Goal: Book appointment/travel/reservation

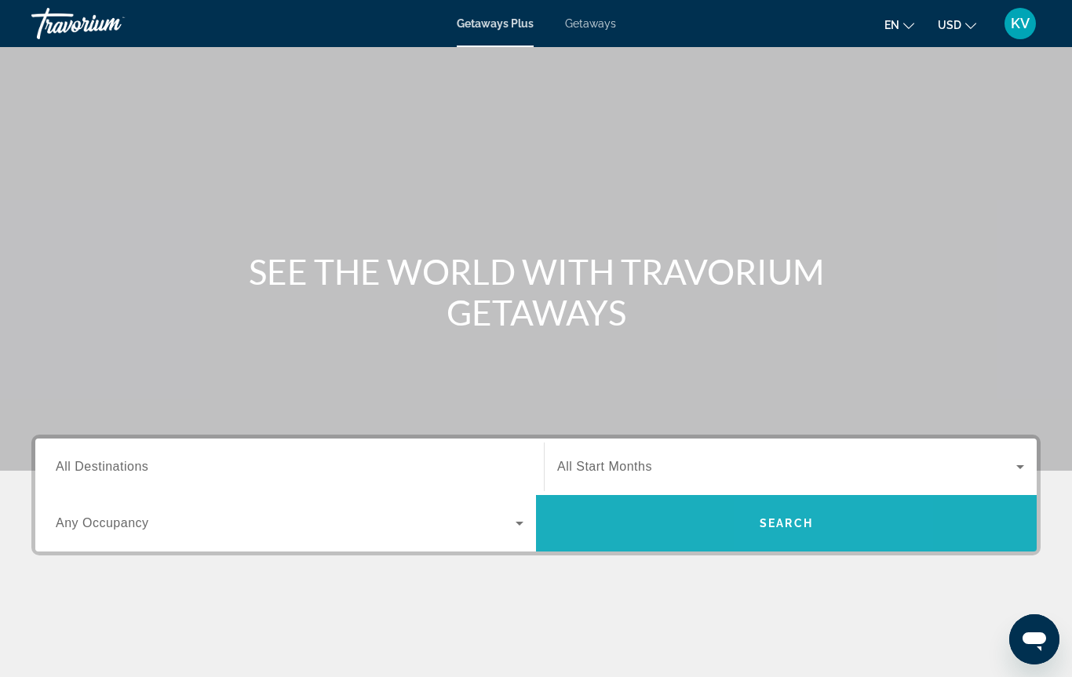
click at [803, 533] on span "Search widget" at bounding box center [786, 524] width 501 height 38
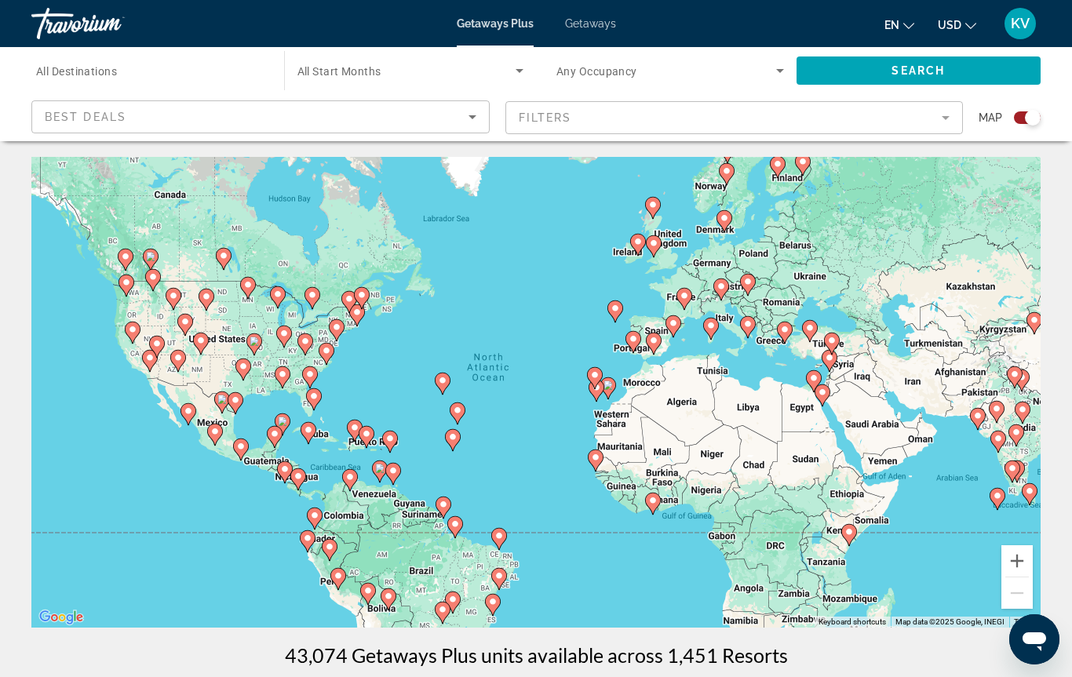
click at [217, 445] on gmp-advanced-marker "Main content" at bounding box center [215, 435] width 16 height 24
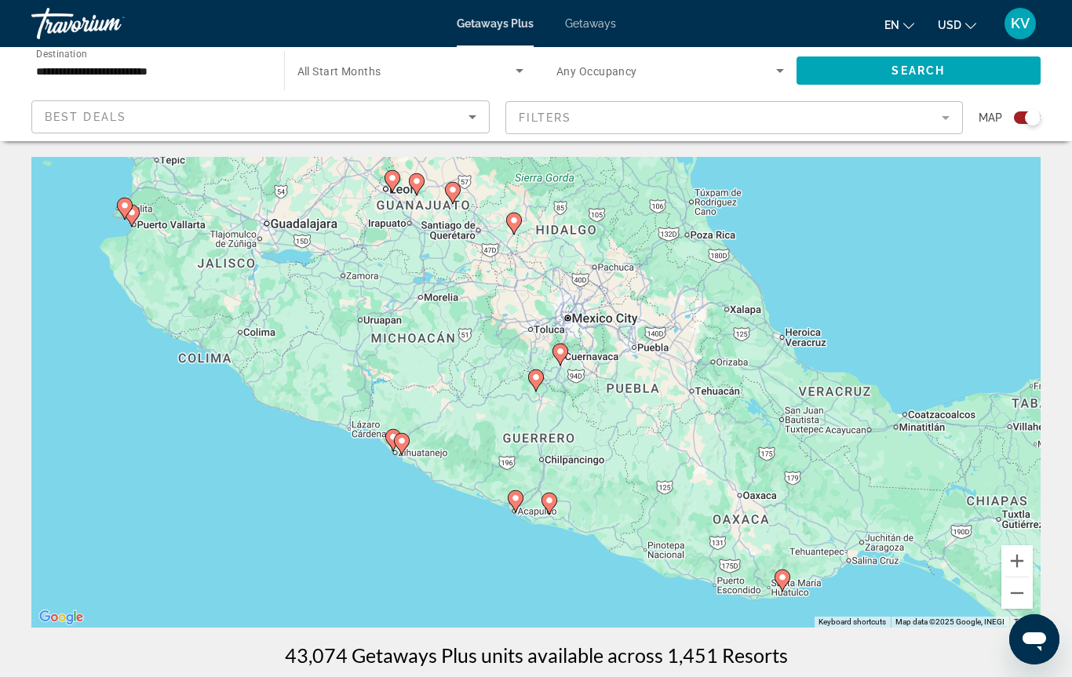
click at [587, 322] on div "To activate drag with keyboard, press Alt + Enter. Once in keyboard drag state,…" at bounding box center [535, 392] width 1009 height 471
click at [733, 310] on div "To activate drag with keyboard, press Alt + Enter. Once in keyboard drag state,…" at bounding box center [535, 392] width 1009 height 471
click at [155, 209] on div "To activate drag with keyboard, press Alt + Enter. Once in keyboard drag state,…" at bounding box center [535, 392] width 1009 height 471
click at [139, 206] on gmp-advanced-marker "Main content" at bounding box center [132, 216] width 16 height 24
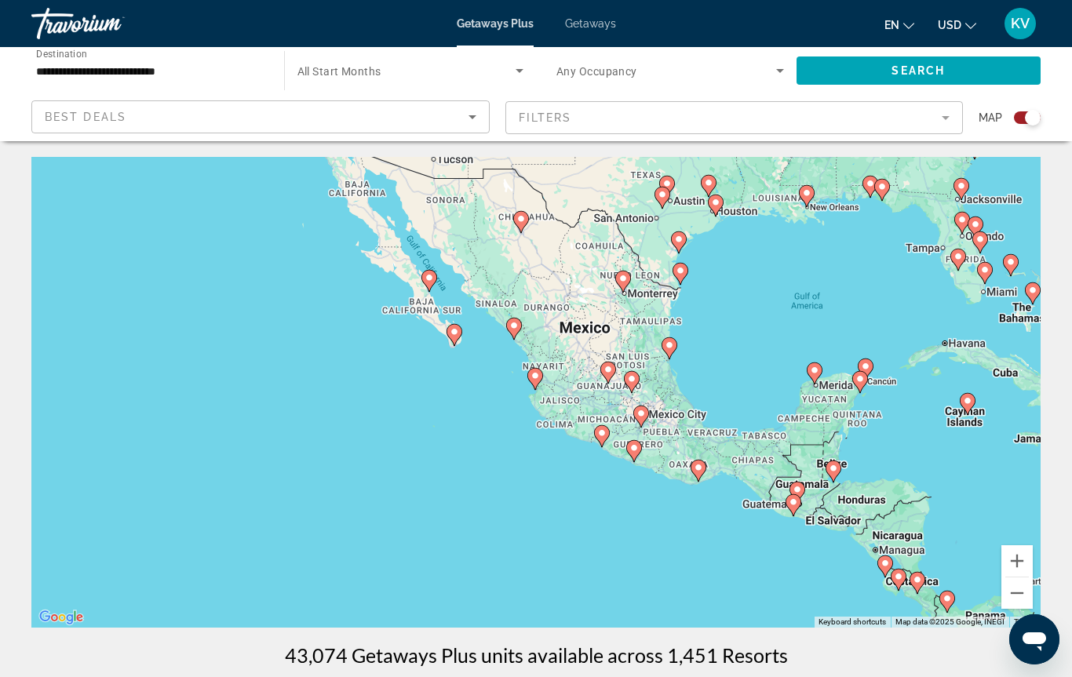
click at [523, 377] on div "To navigate, press the arrow keys. To activate drag with keyboard, press Alt + …" at bounding box center [535, 392] width 1009 height 471
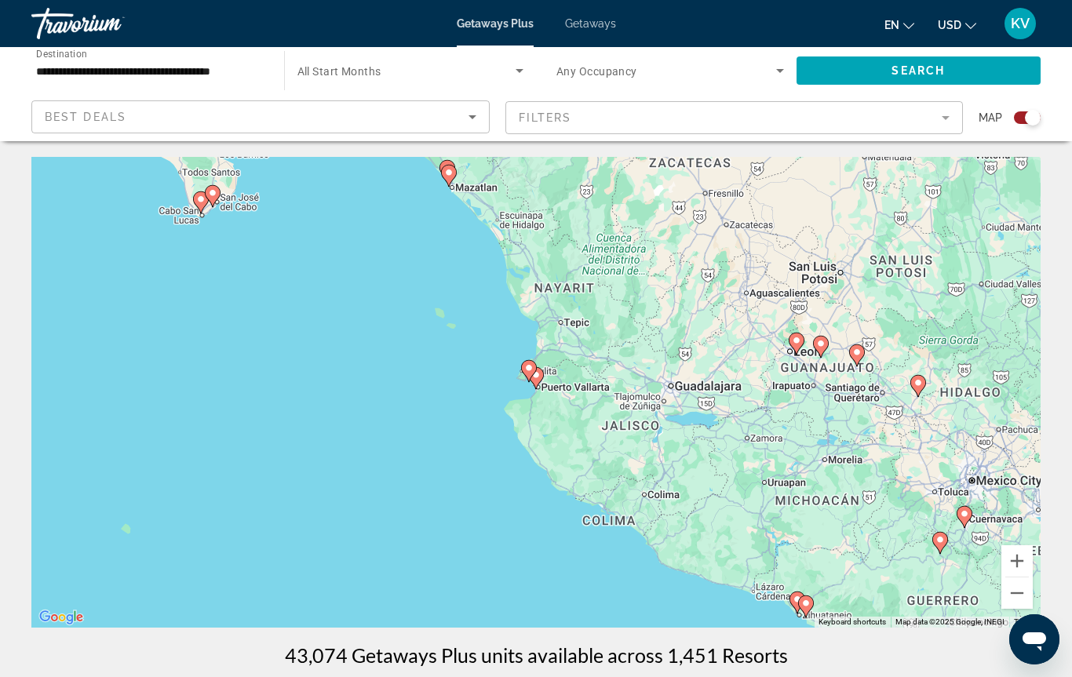
click at [577, 389] on div "To navigate, press the arrow keys. To activate drag with keyboard, press Alt + …" at bounding box center [535, 392] width 1009 height 471
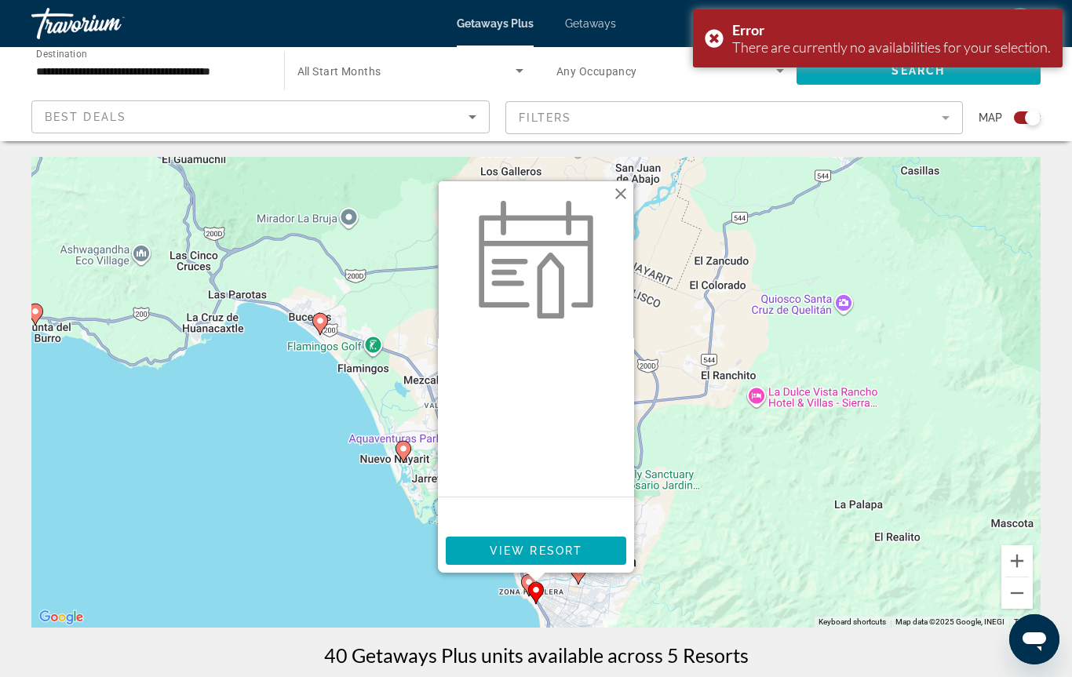
click at [615, 191] on button "Close" at bounding box center [621, 194] width 24 height 24
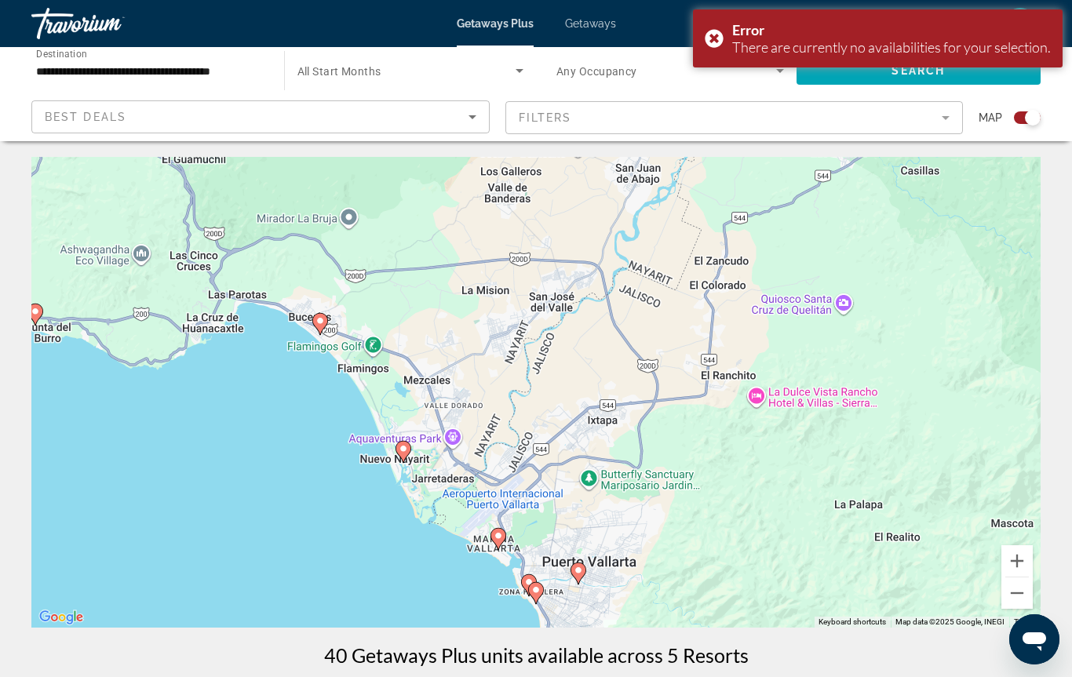
click at [563, 565] on div "To navigate, press the arrow keys. To activate drag with keyboard, press Alt + …" at bounding box center [535, 392] width 1009 height 471
click at [570, 555] on div "To activate drag with keyboard, press Alt + Enter. Once in keyboard drag state,…" at bounding box center [535, 392] width 1009 height 471
click at [567, 568] on div "To activate drag with keyboard, press Alt + Enter. Once in keyboard drag state,…" at bounding box center [535, 392] width 1009 height 471
click at [574, 572] on div "To activate drag with keyboard, press Alt + Enter. Once in keyboard drag state,…" at bounding box center [535, 392] width 1009 height 471
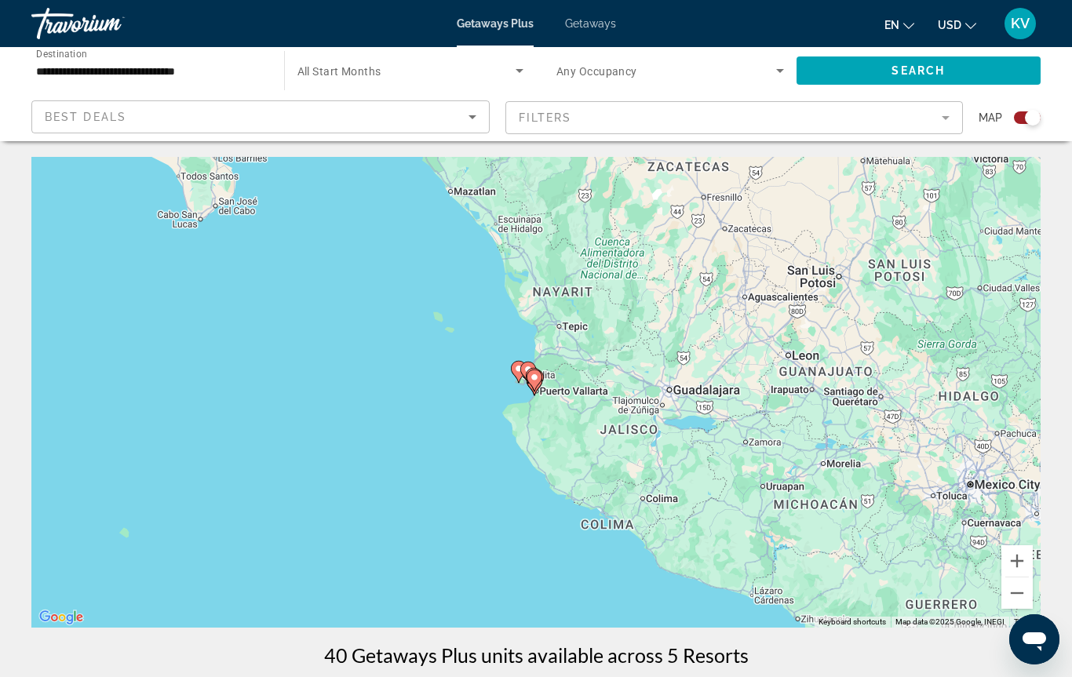
type input "**********"
